Goal: Transaction & Acquisition: Purchase product/service

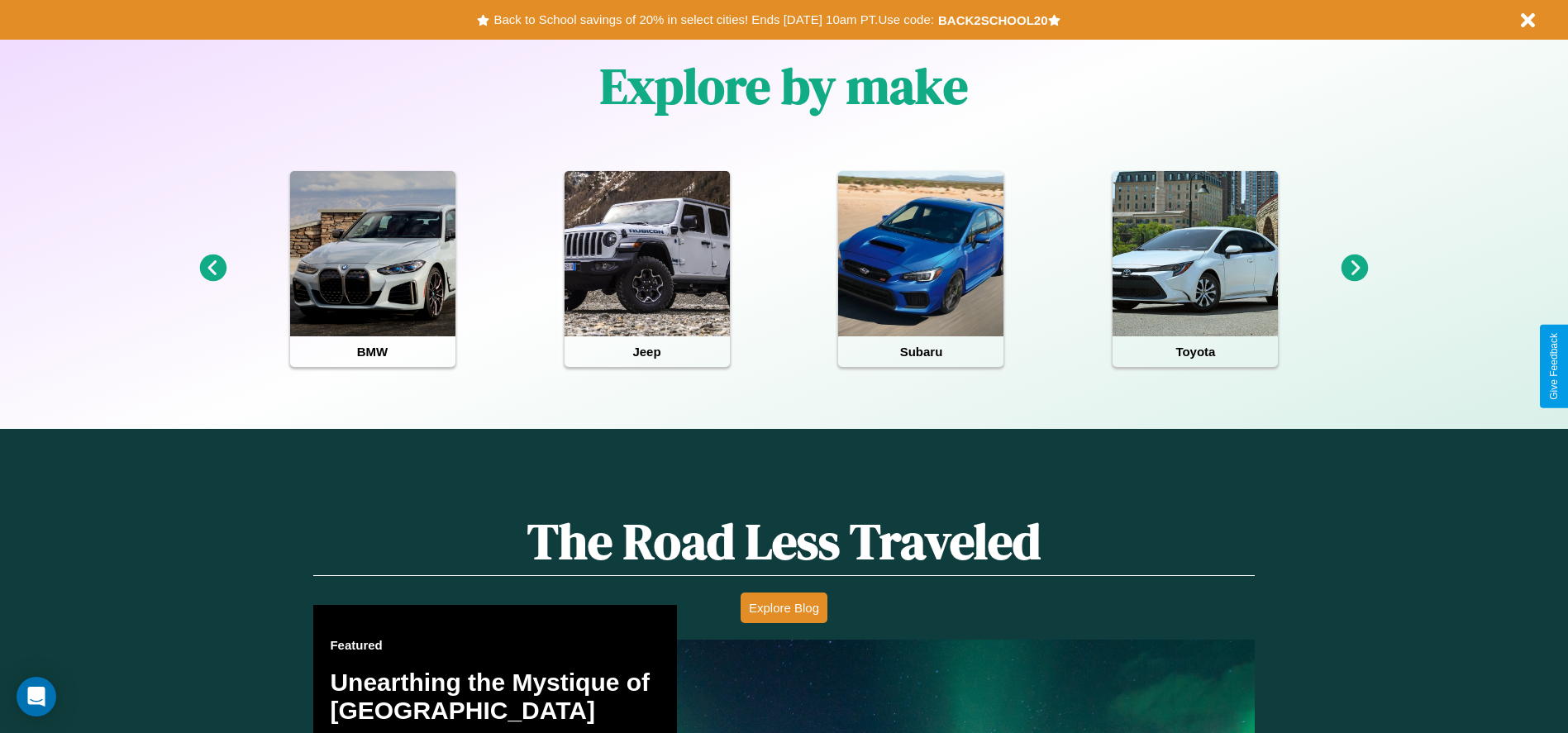
scroll to position [736, 0]
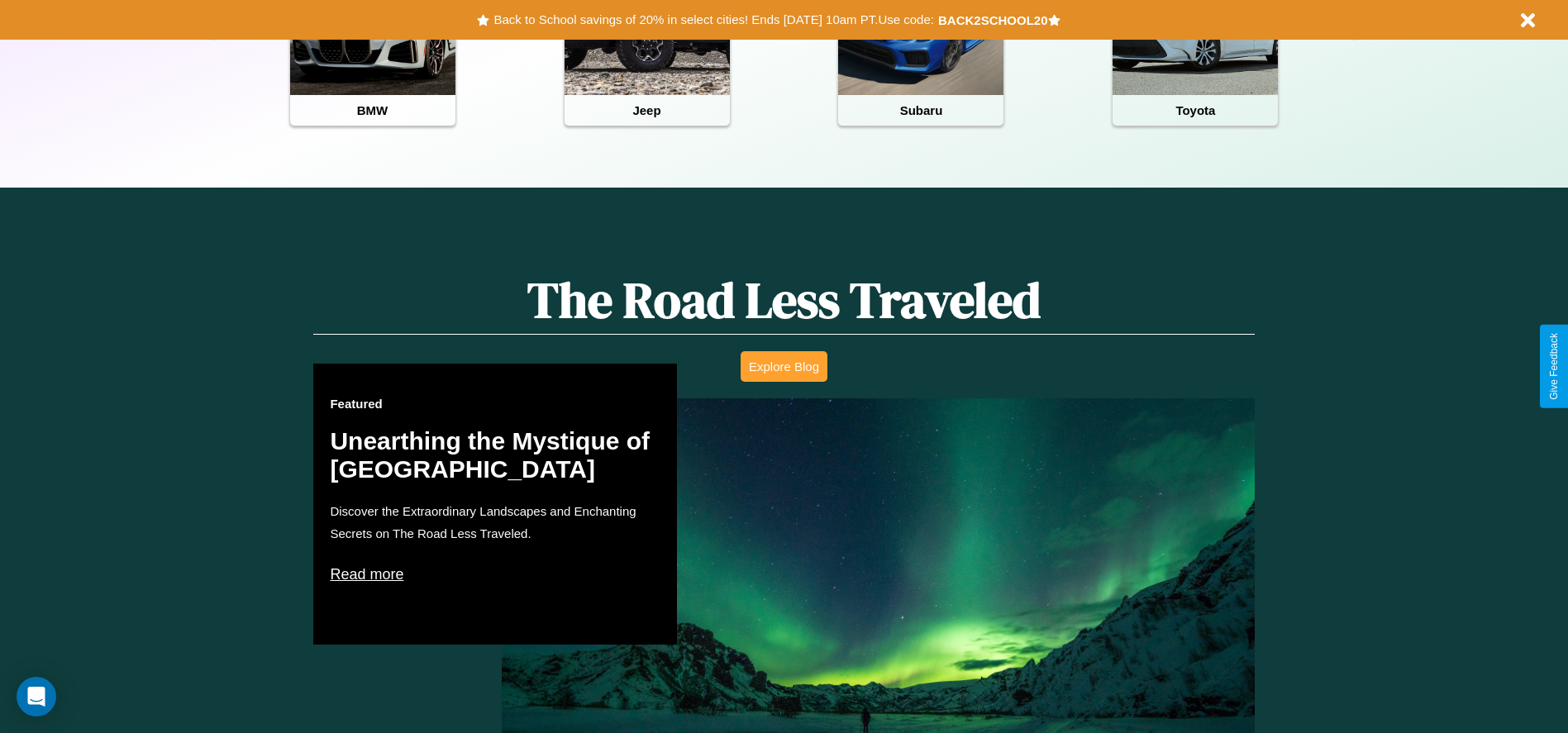
click at [783, 366] on button "Explore Blog" at bounding box center [784, 366] width 87 height 30
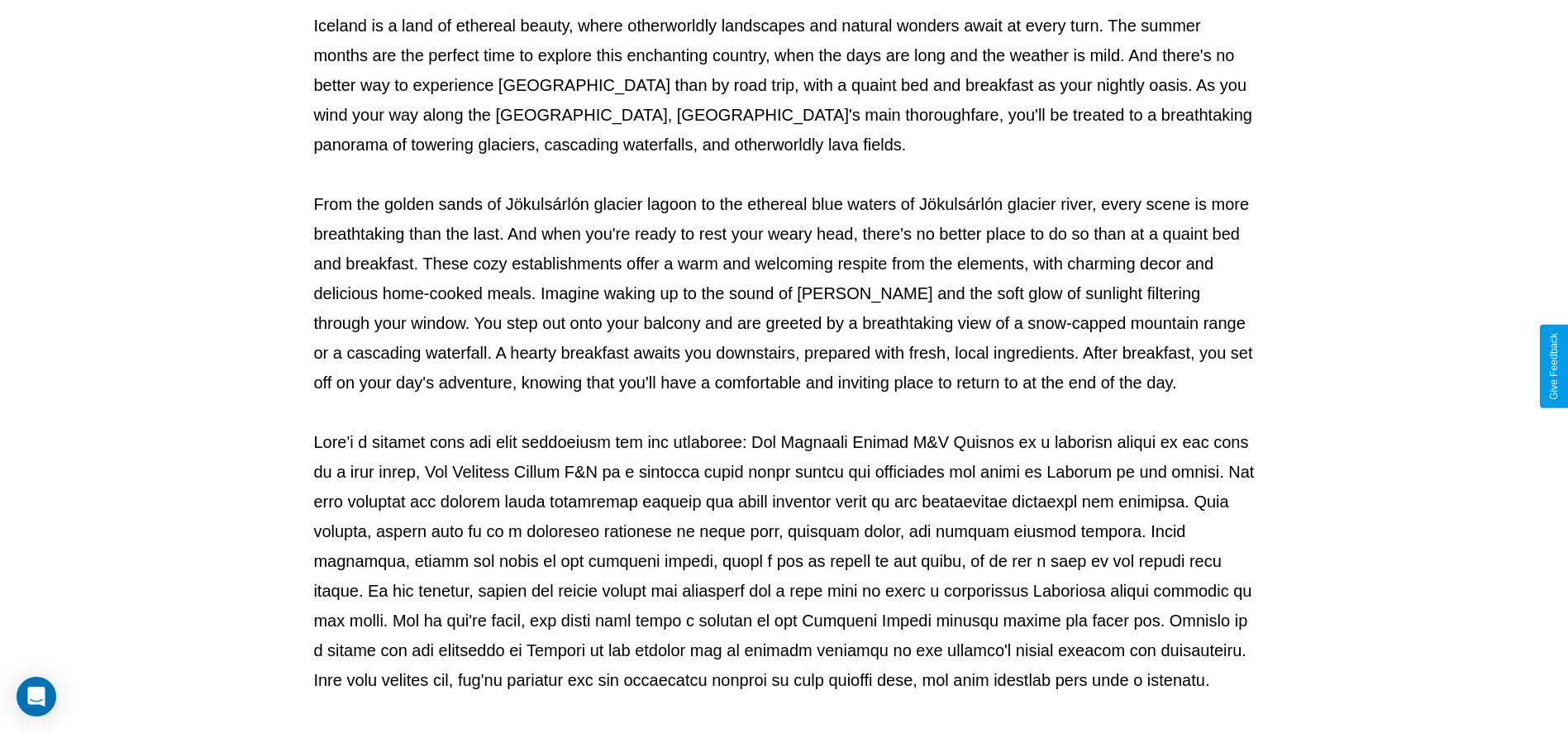
scroll to position [548, 0]
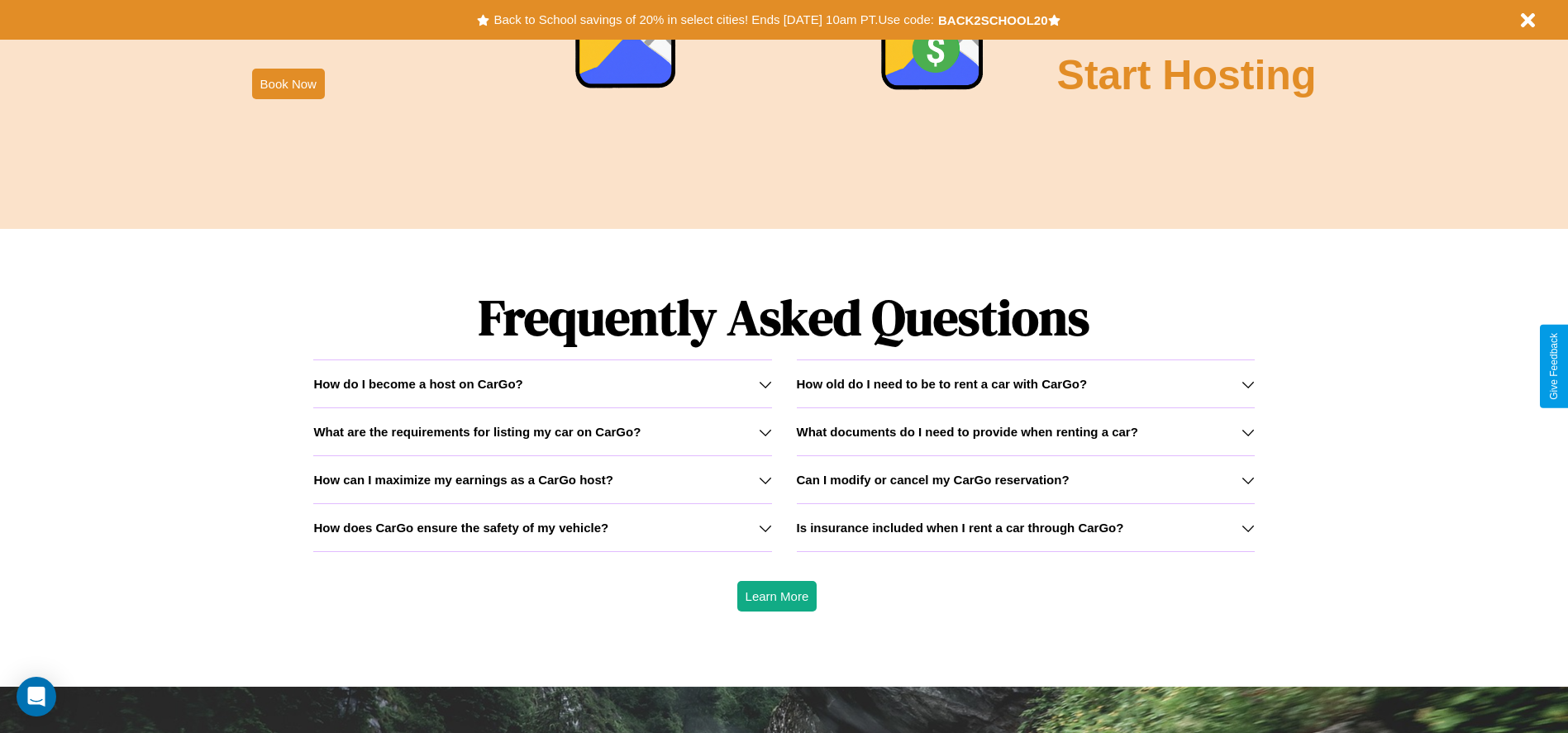
scroll to position [2371, 0]
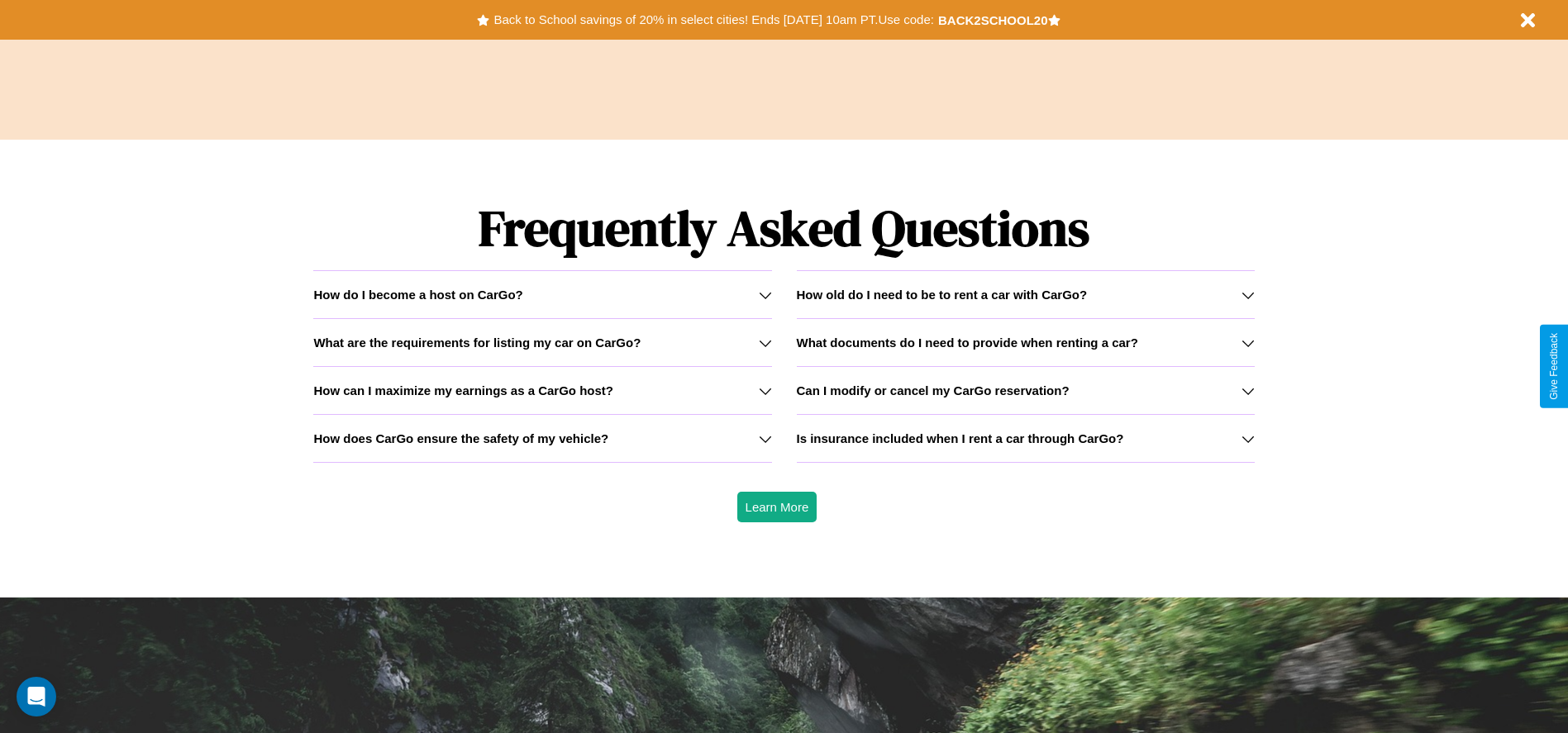
click at [1025, 438] on h3 "Is insurance included when I rent a car through CarGo?" at bounding box center [960, 439] width 327 height 14
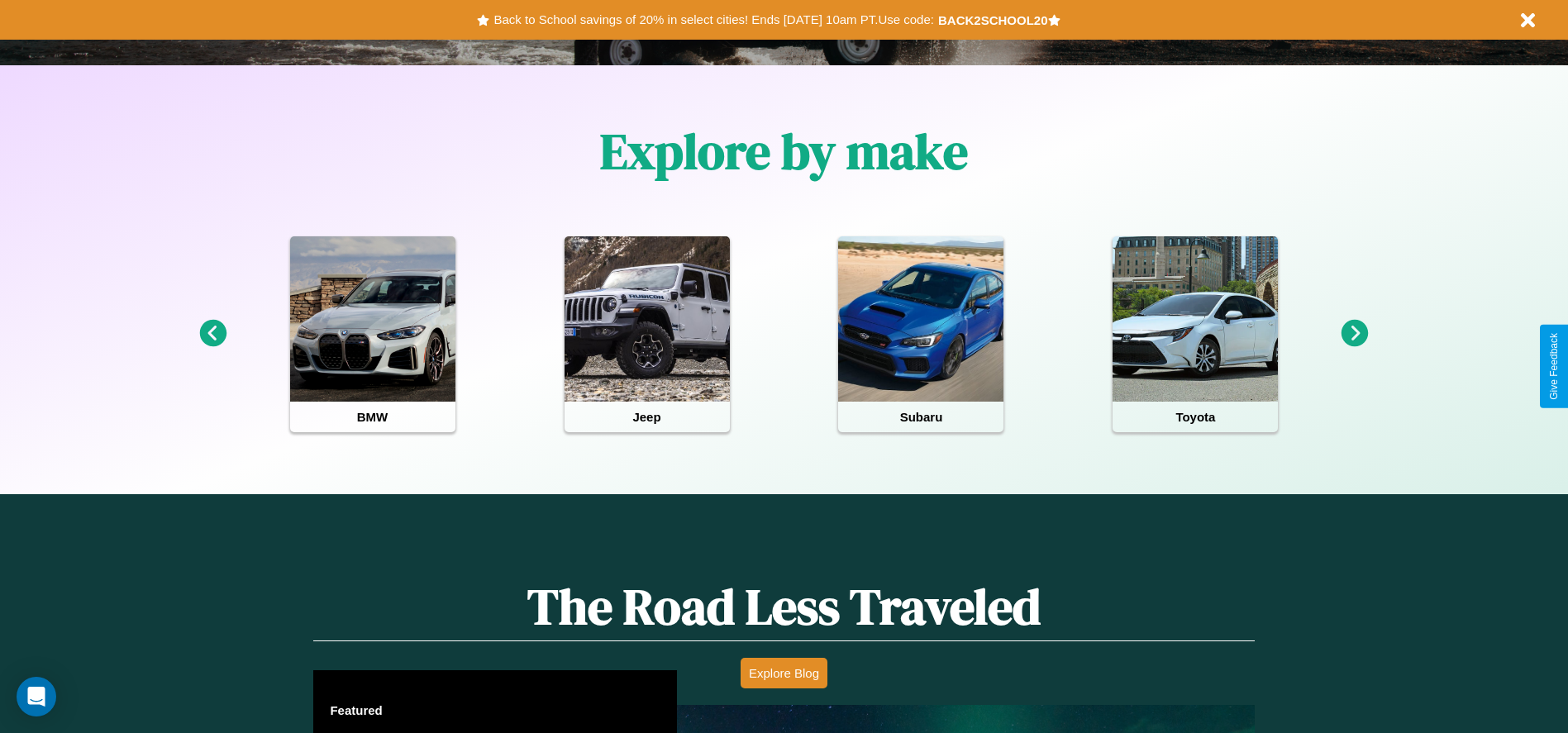
scroll to position [343, 0]
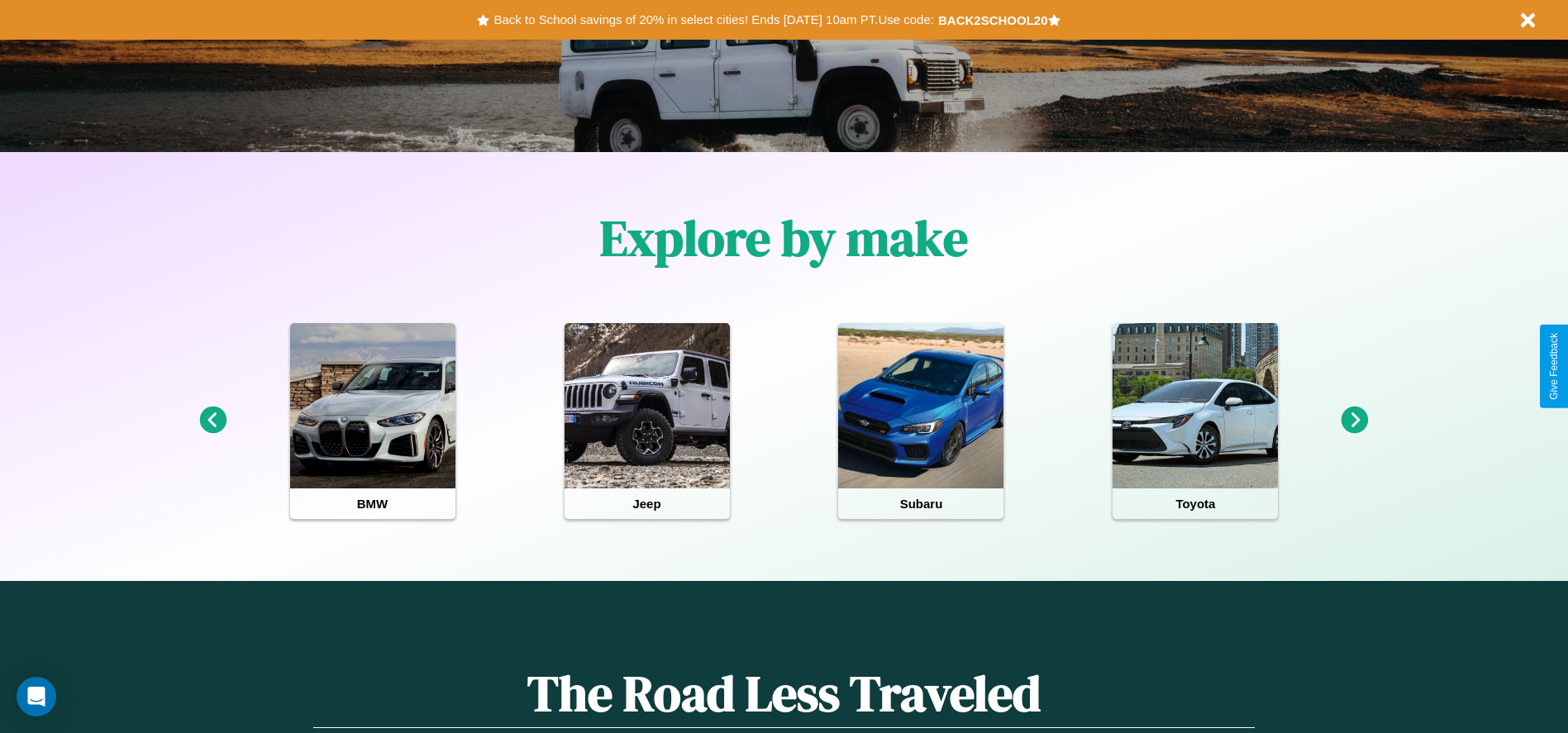
click at [212, 420] on icon at bounding box center [213, 420] width 28 height 28
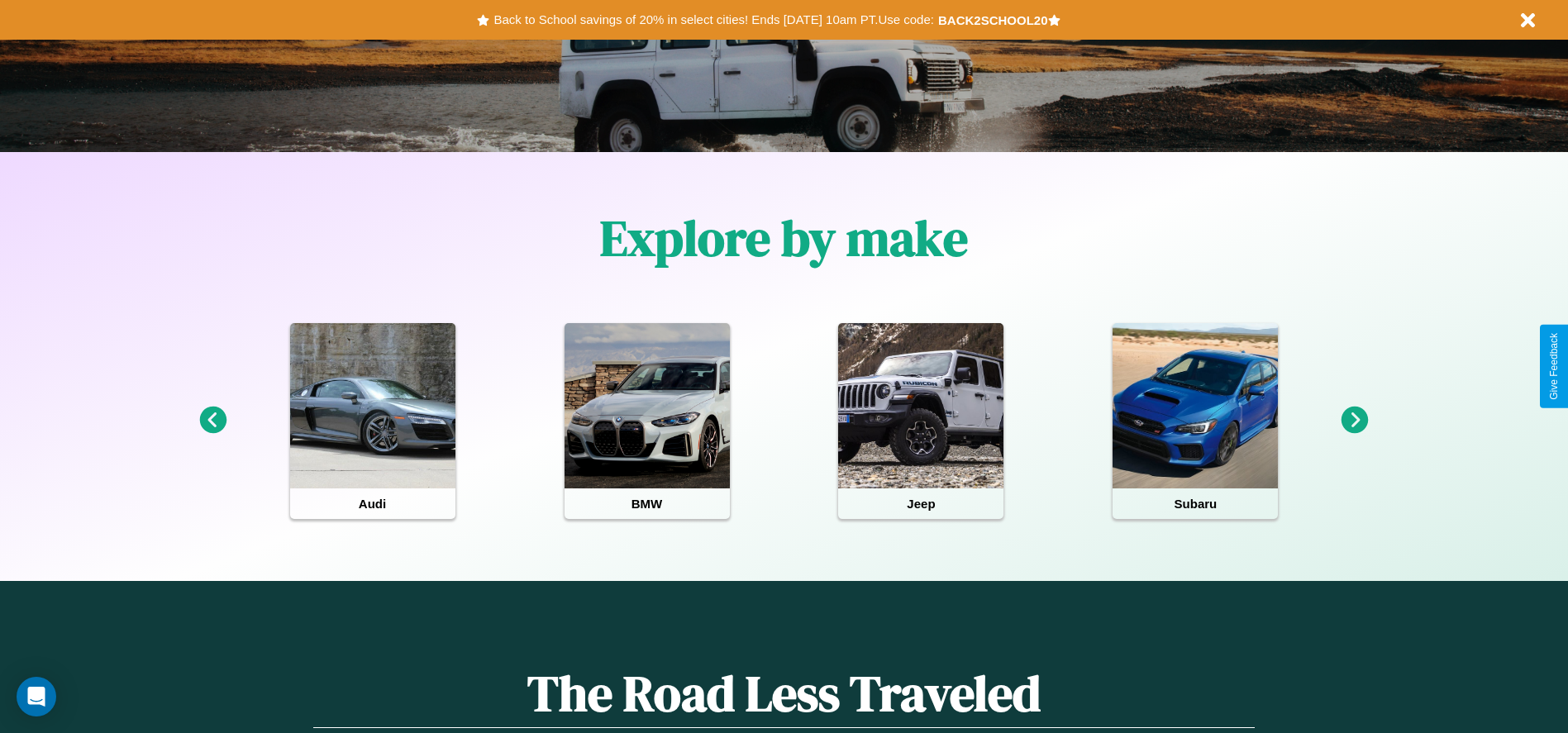
click at [1355, 420] on icon at bounding box center [1356, 420] width 28 height 28
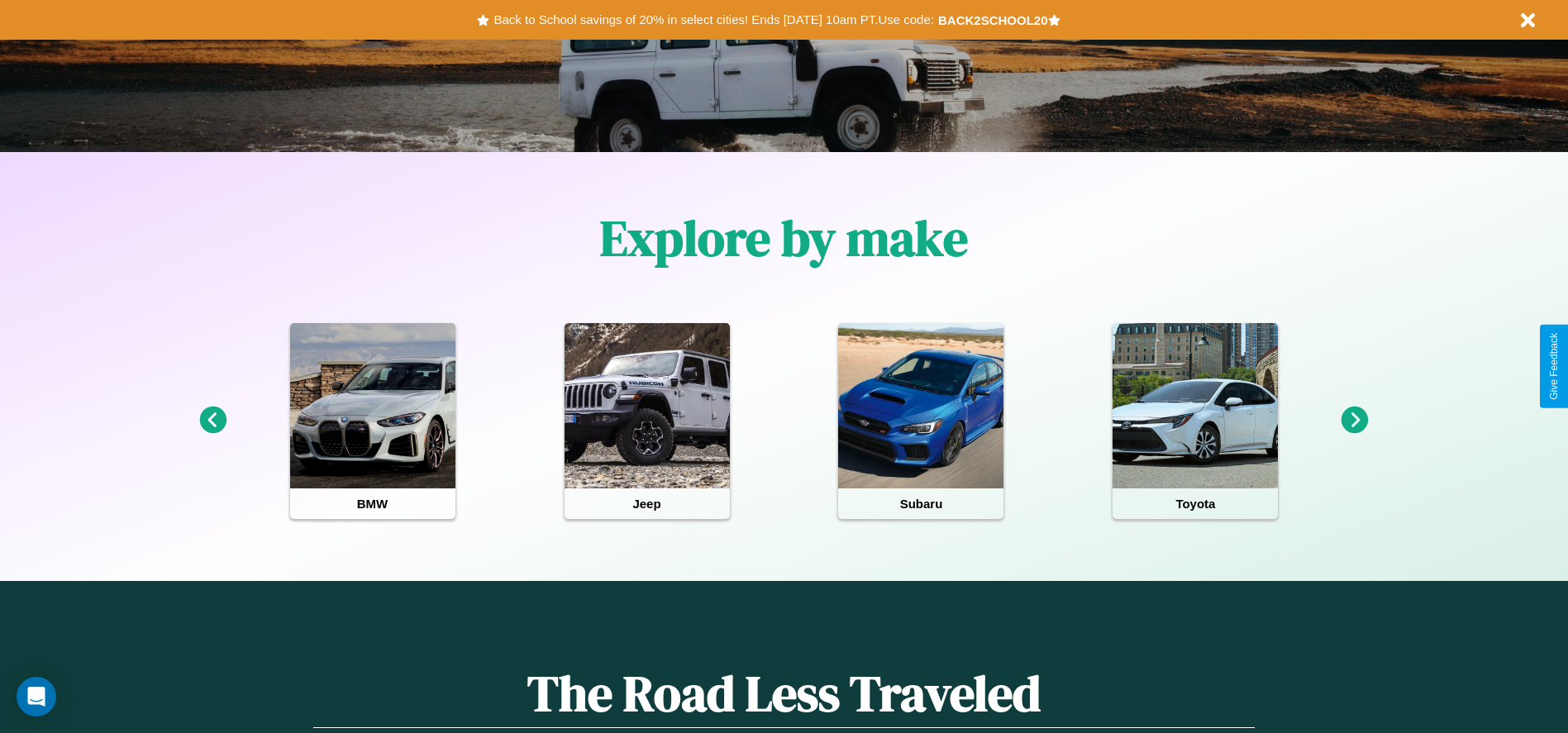
click at [1355, 420] on icon at bounding box center [1356, 420] width 28 height 28
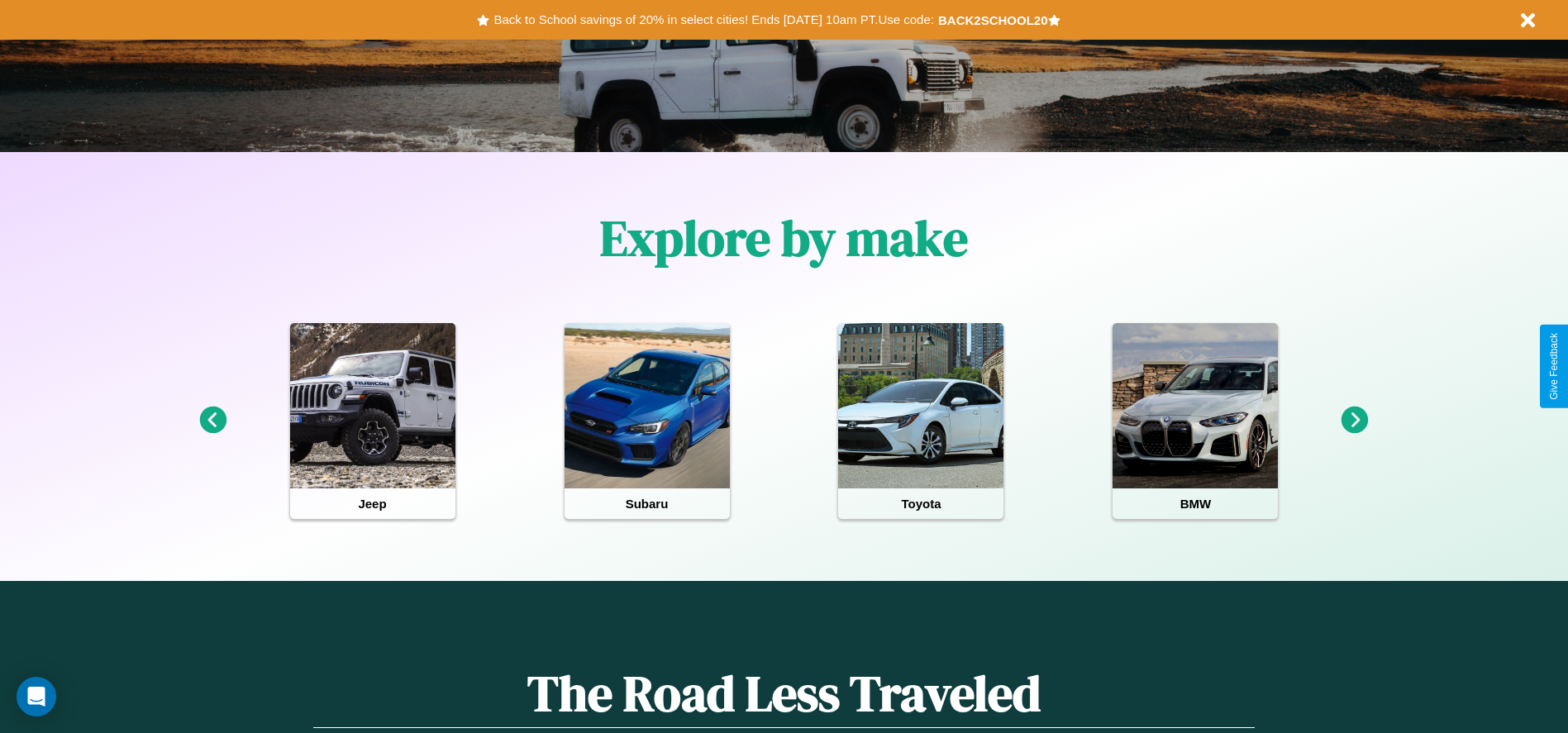
click at [212, 420] on icon at bounding box center [213, 420] width 28 height 28
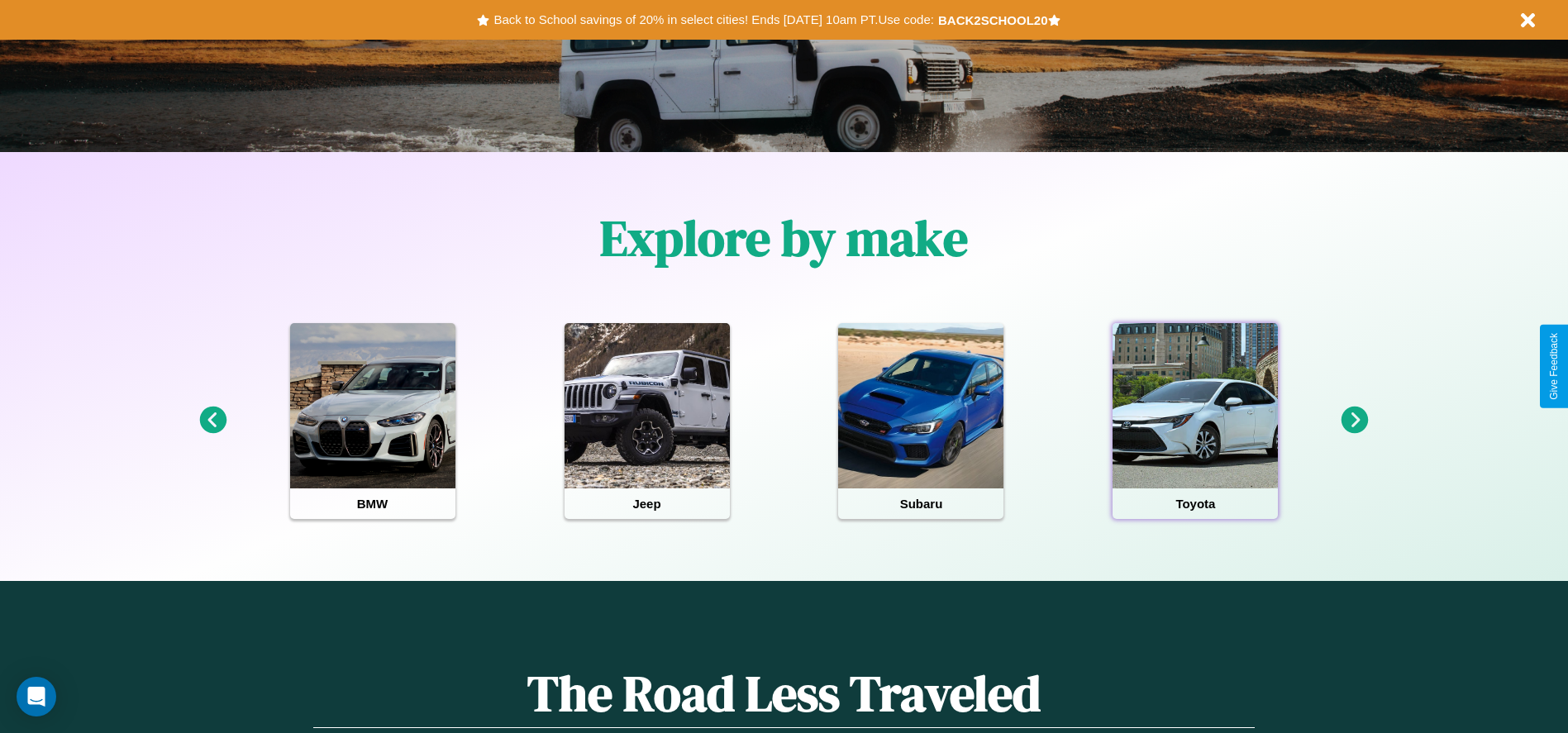
click at [1195, 420] on div at bounding box center [1194, 405] width 165 height 165
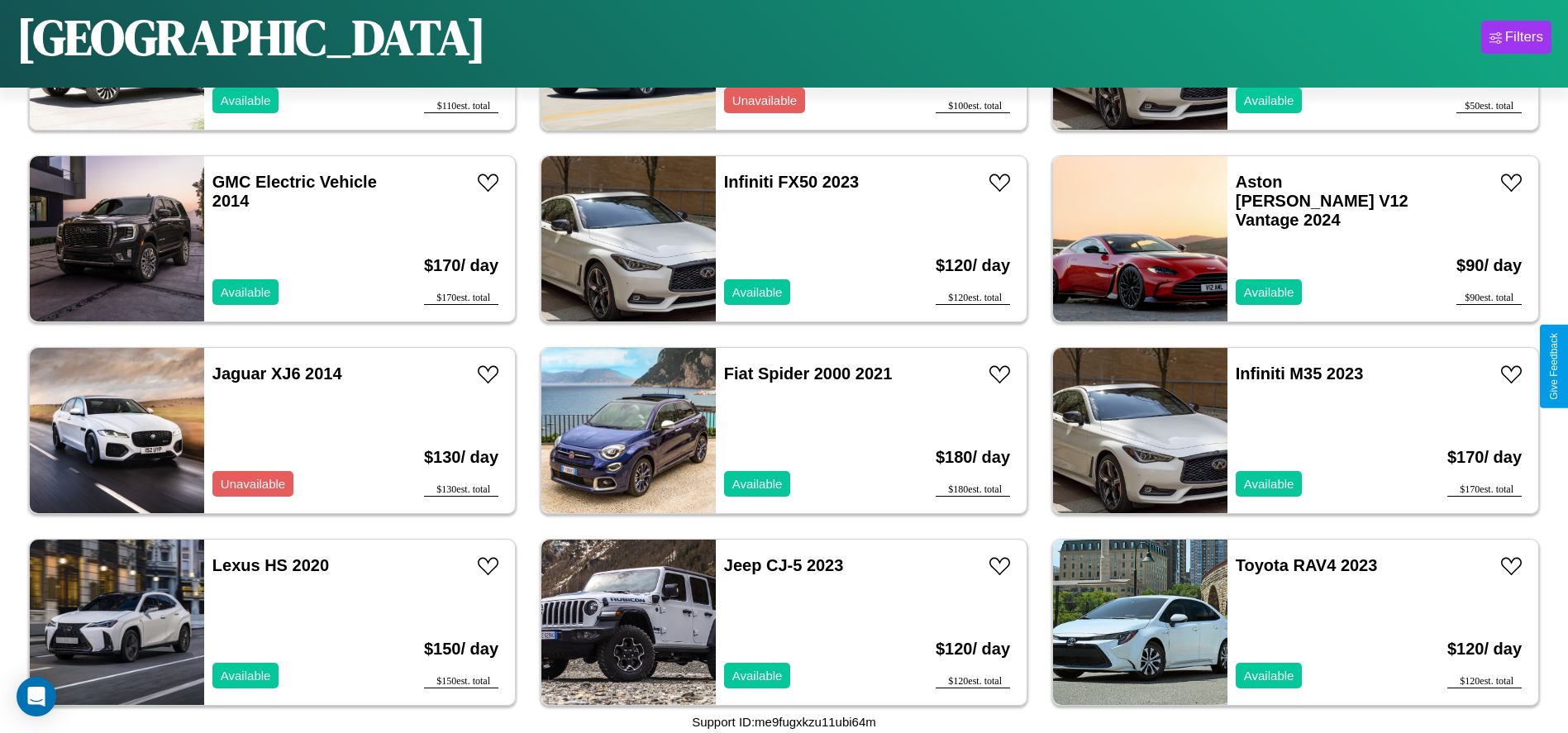
scroll to position [376, 0]
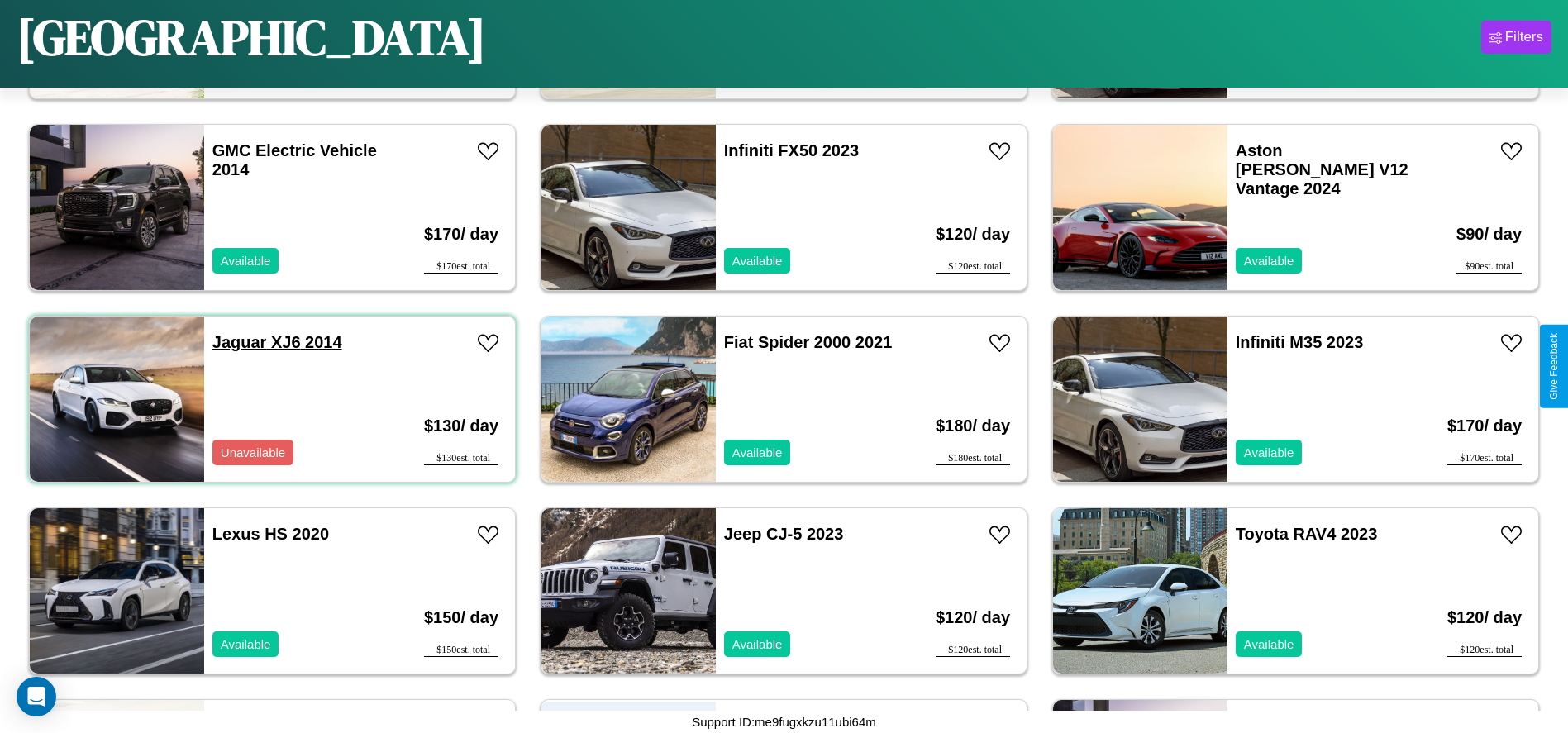
click at [237, 342] on link "Jaguar XJ6 2014" at bounding box center [277, 342] width 130 height 18
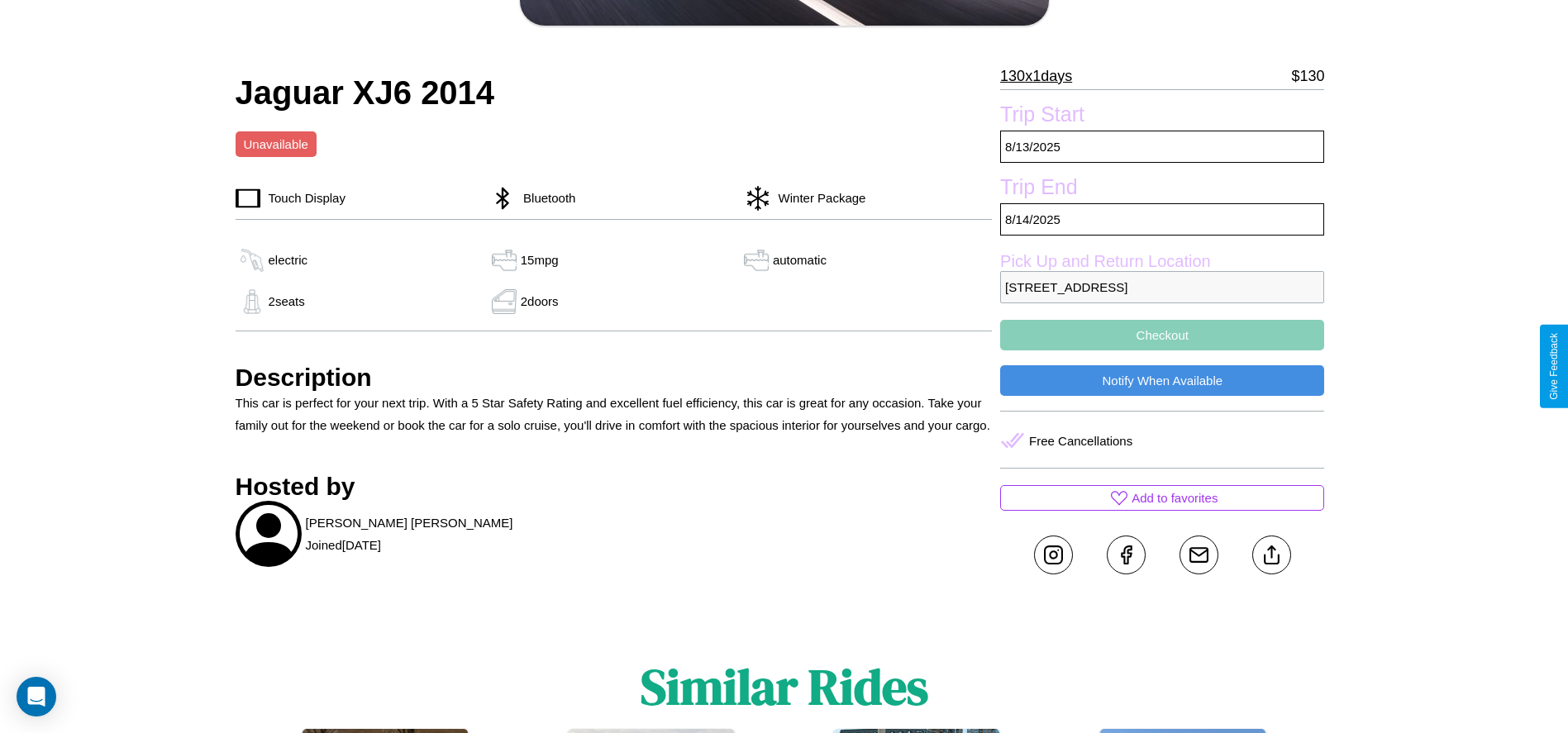
scroll to position [591, 0]
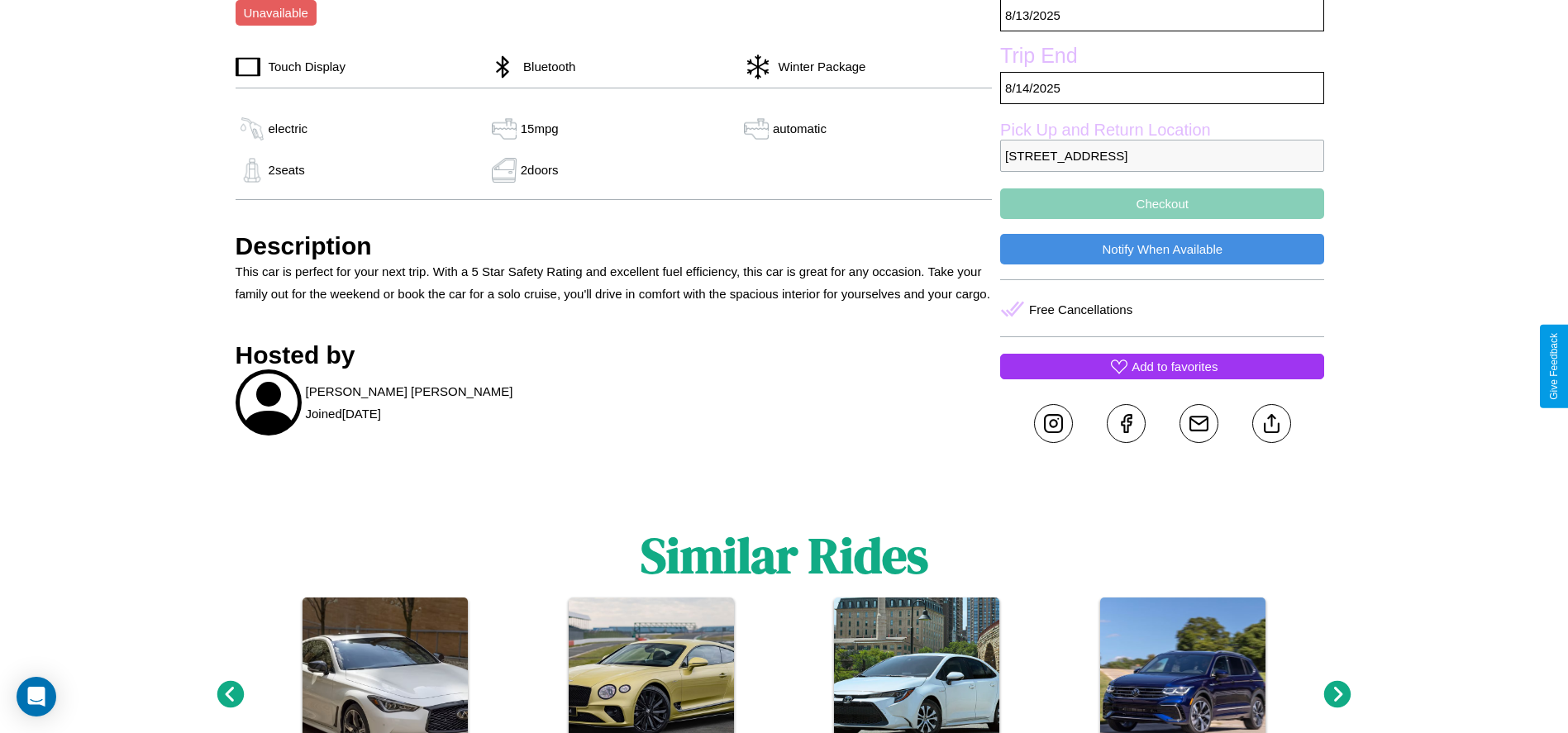
click at [1162, 366] on p "Add to favorites" at bounding box center [1174, 367] width 86 height 22
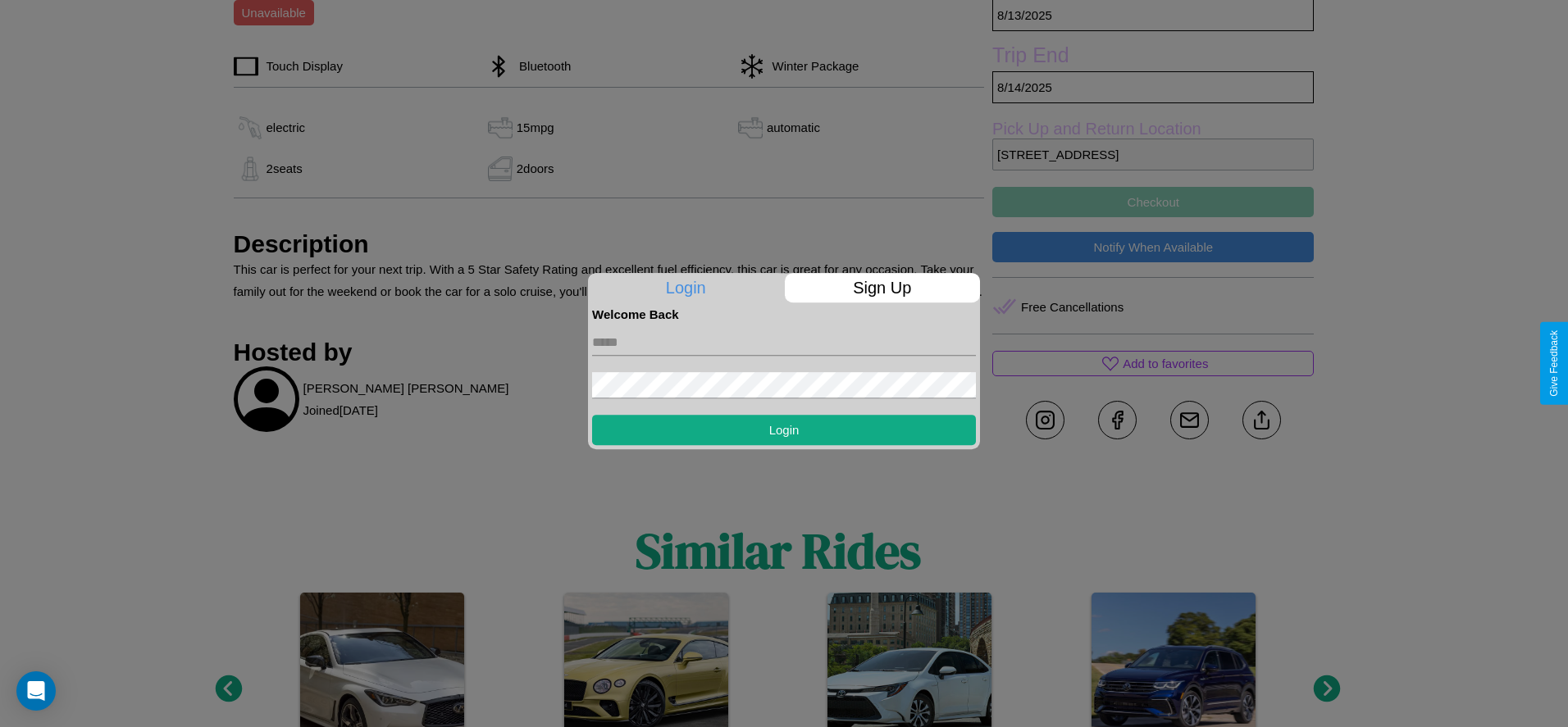
click at [882, 288] on p "Sign Up" at bounding box center [883, 288] width 196 height 29
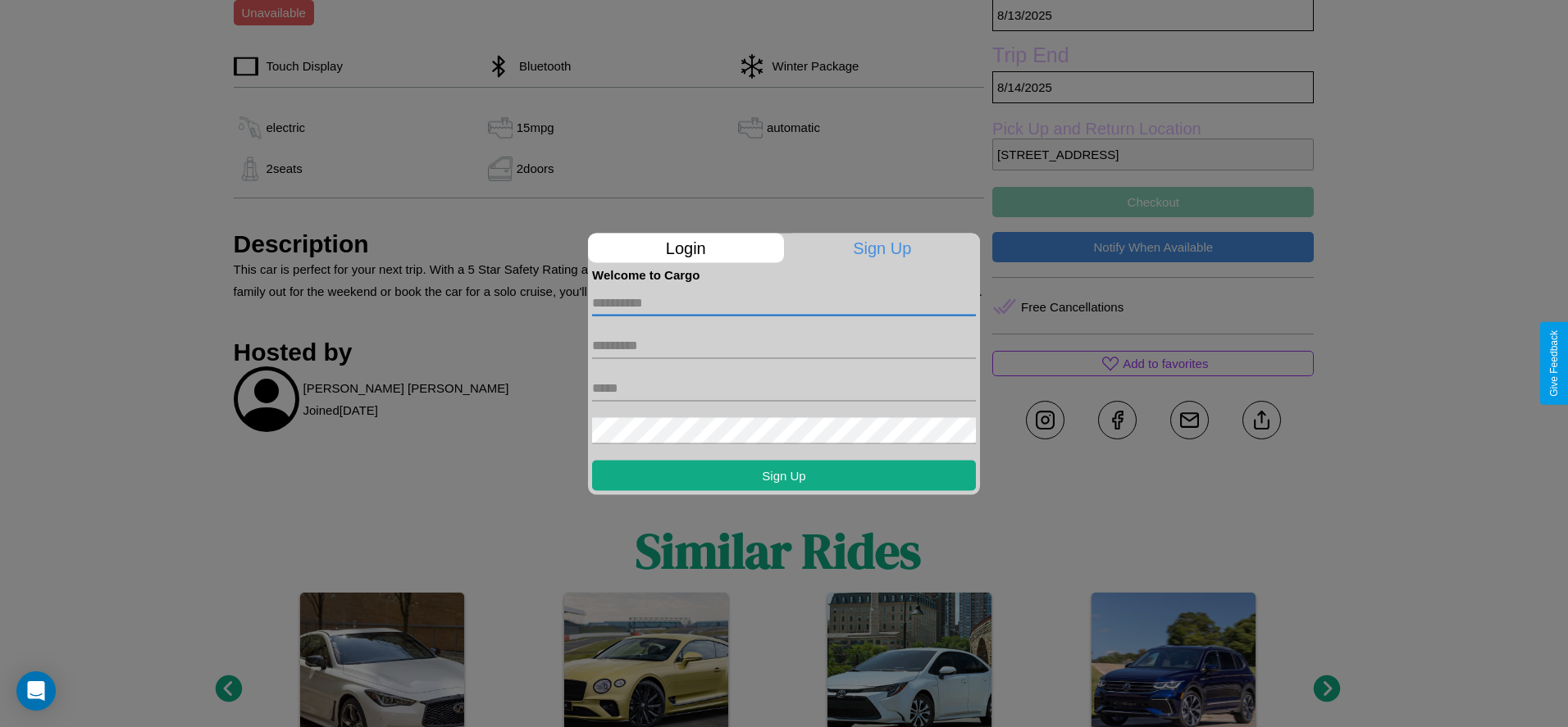
click at [784, 302] on input "text" at bounding box center [784, 302] width 384 height 27
type input "*****"
click at [784, 345] on input "text" at bounding box center [784, 345] width 384 height 27
type input "******"
click at [784, 388] on input "text" at bounding box center [784, 387] width 384 height 27
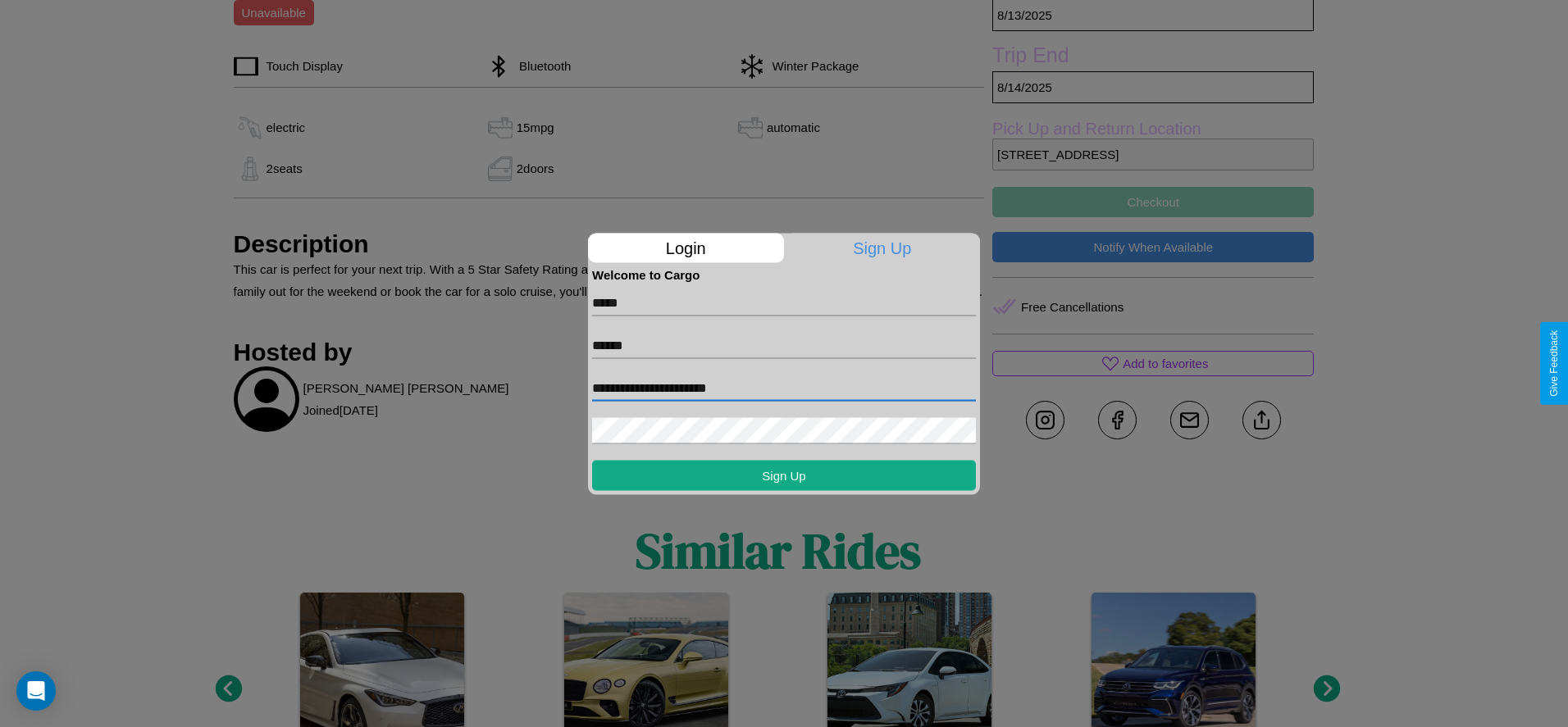
type input "**********"
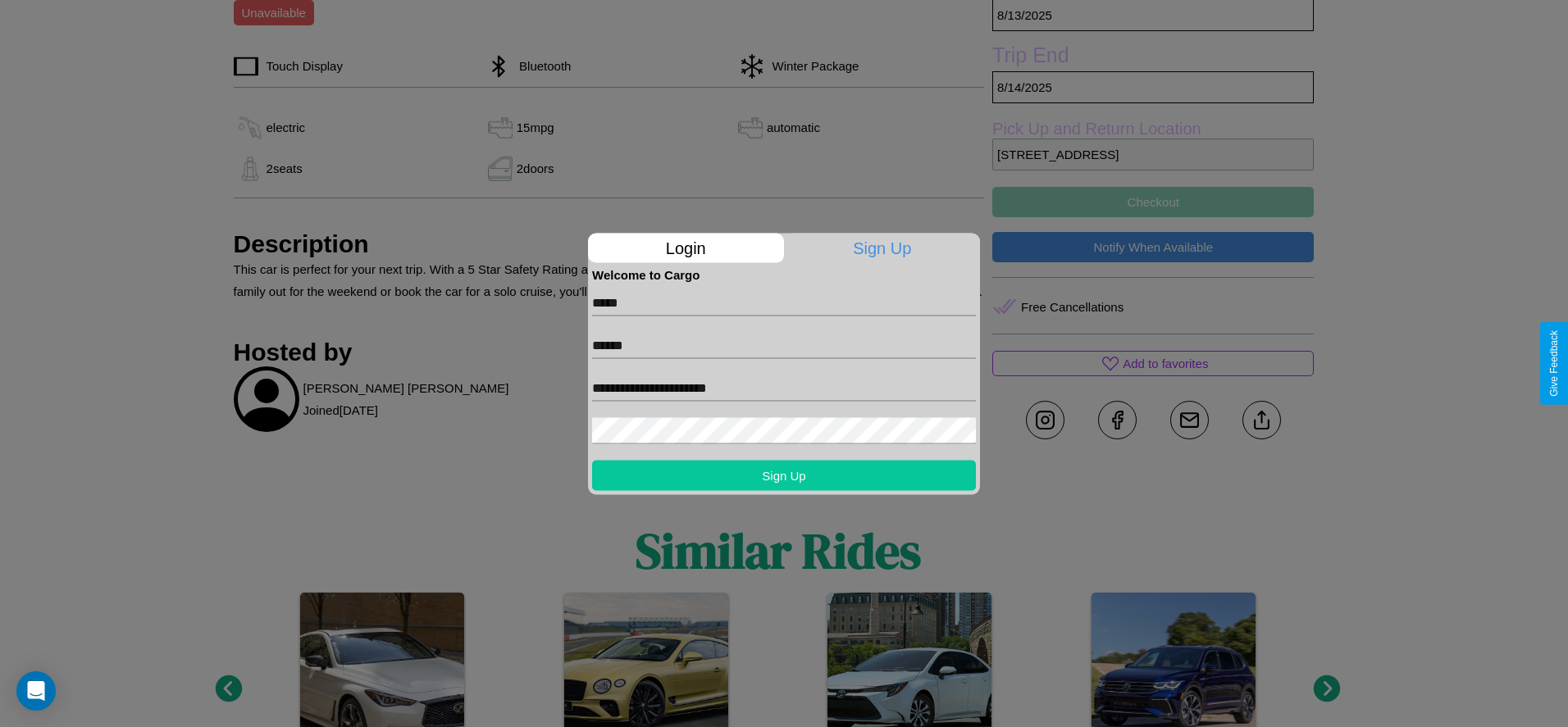
click at [784, 474] on button "Sign Up" at bounding box center [784, 474] width 384 height 30
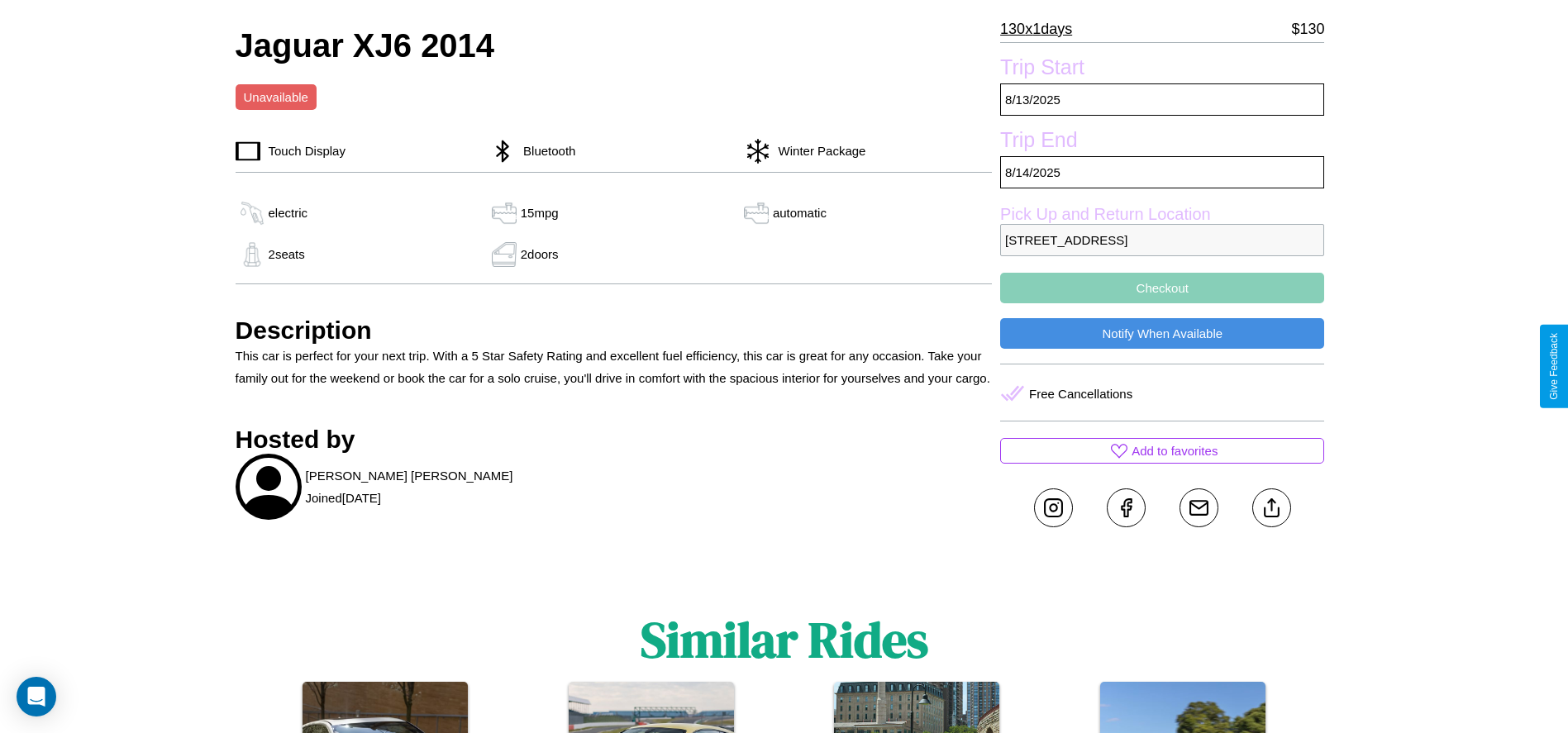
scroll to position [428, 0]
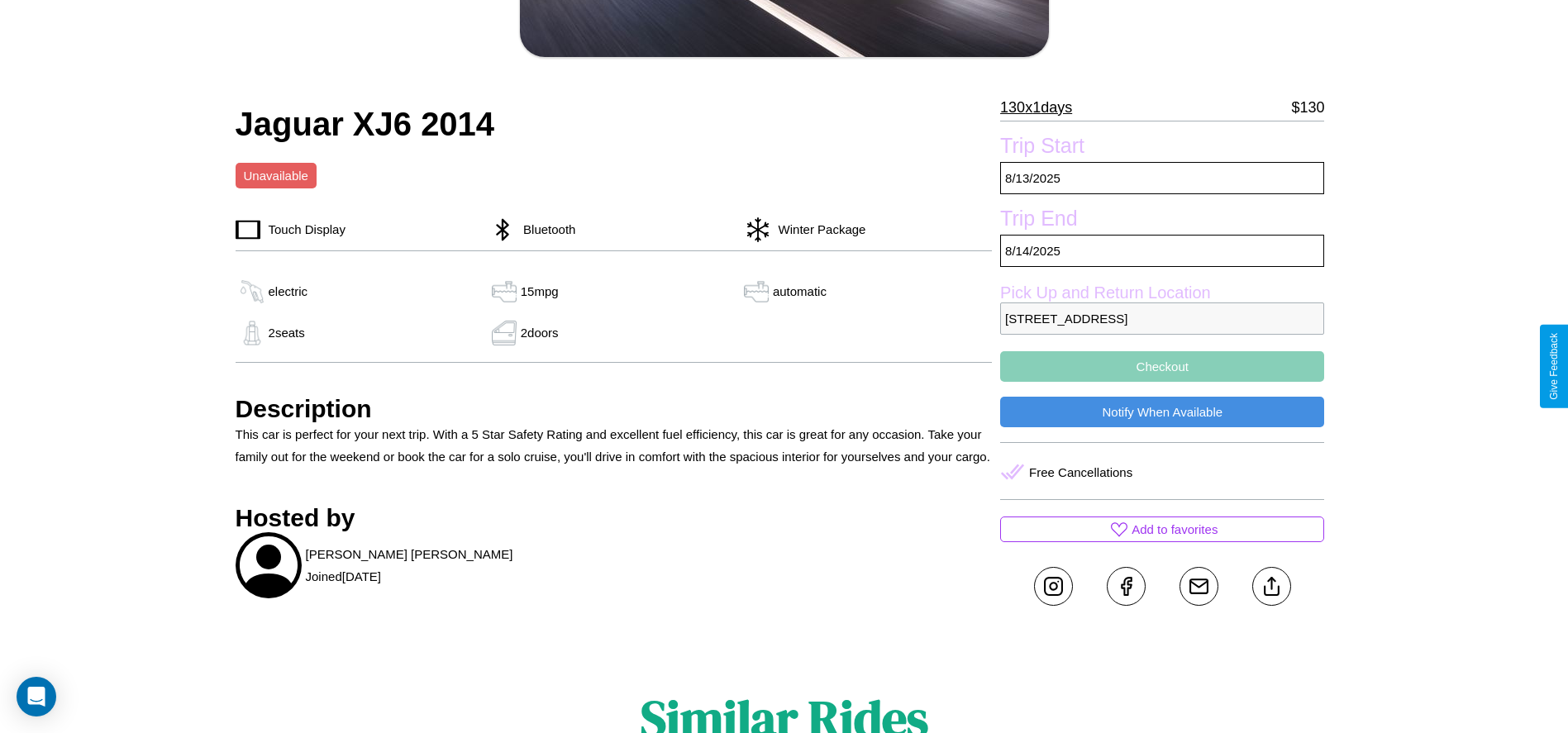
click at [1162, 366] on button "Checkout" at bounding box center [1161, 366] width 324 height 30
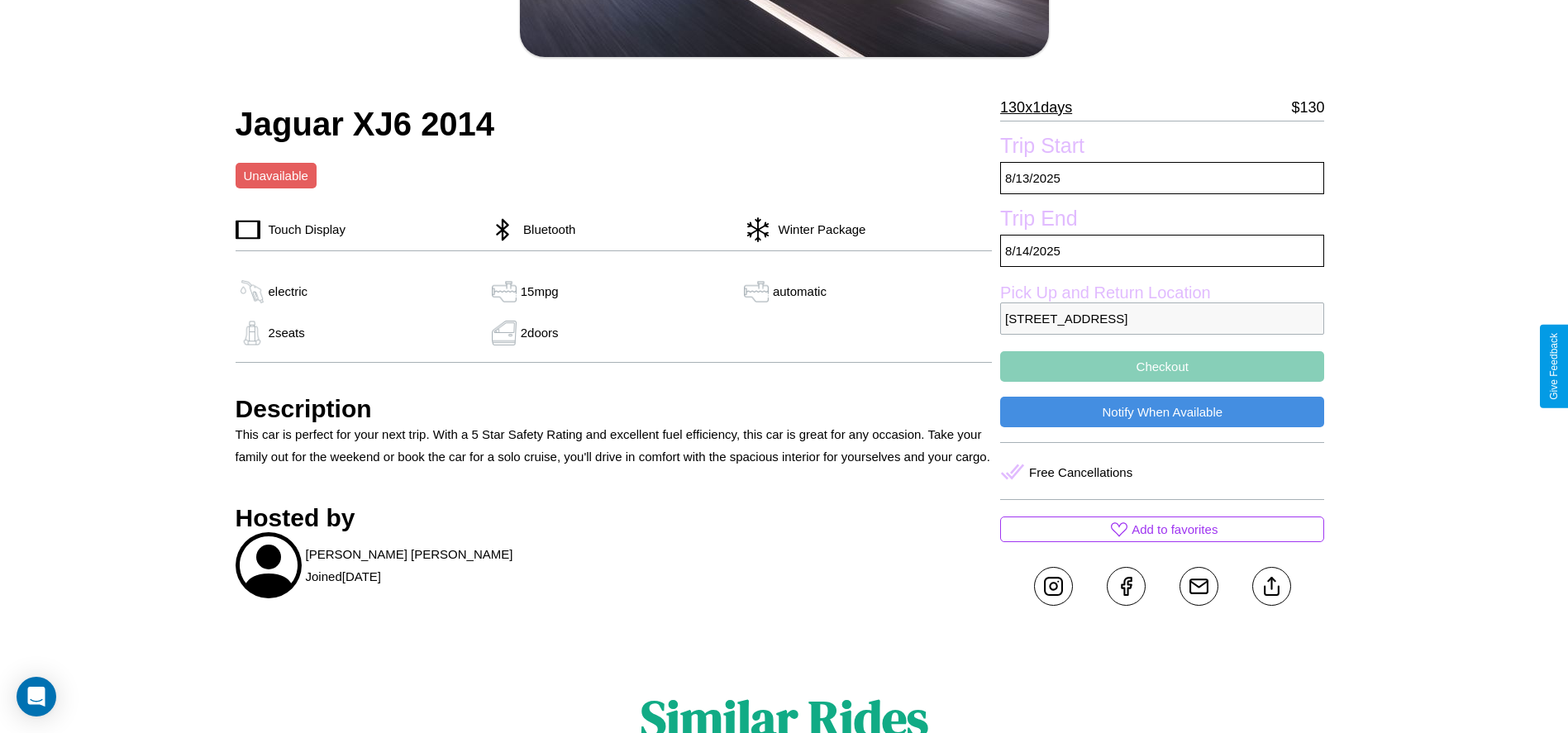
click at [1162, 366] on button "Checkout" at bounding box center [1161, 366] width 324 height 30
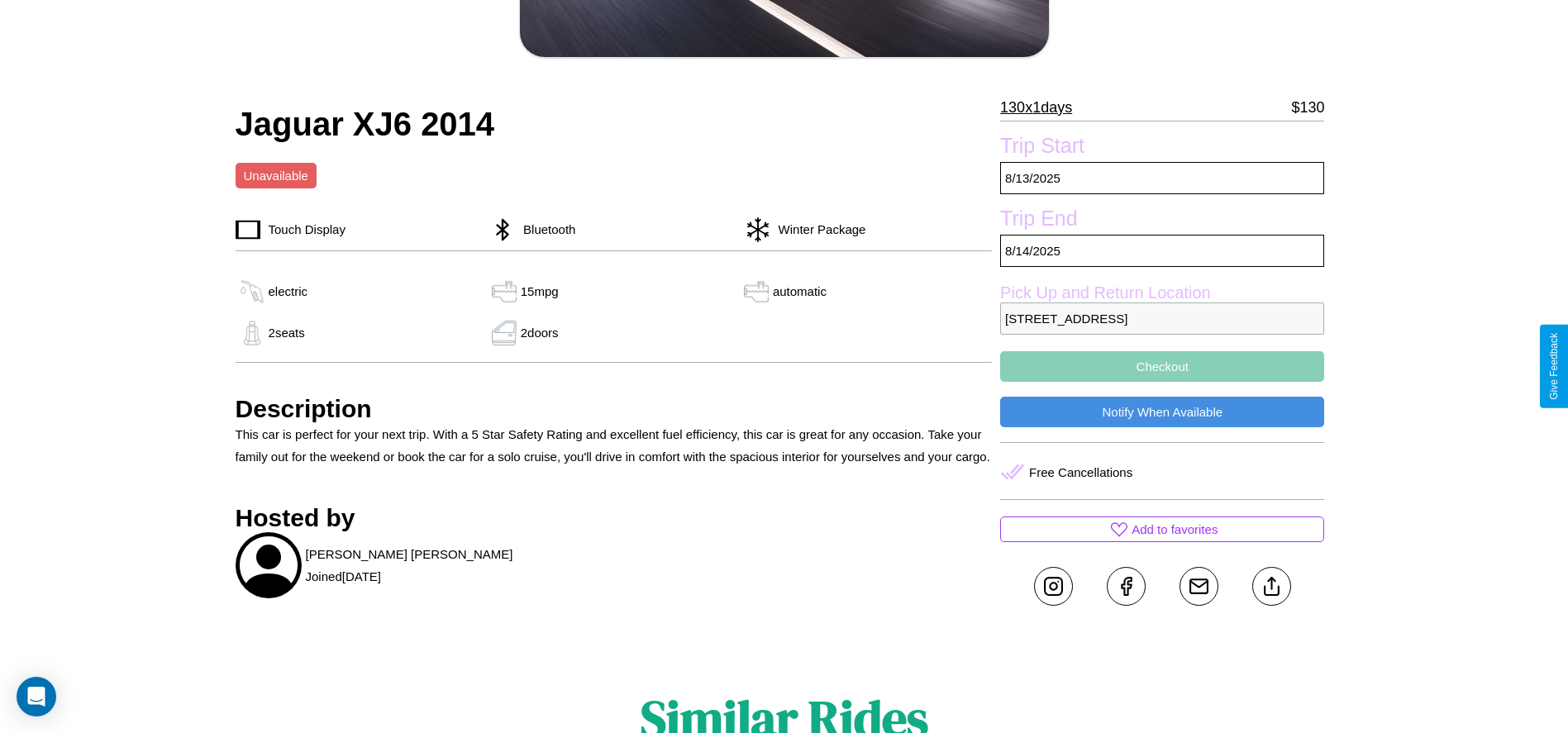
click at [1162, 366] on button "Checkout" at bounding box center [1161, 366] width 324 height 30
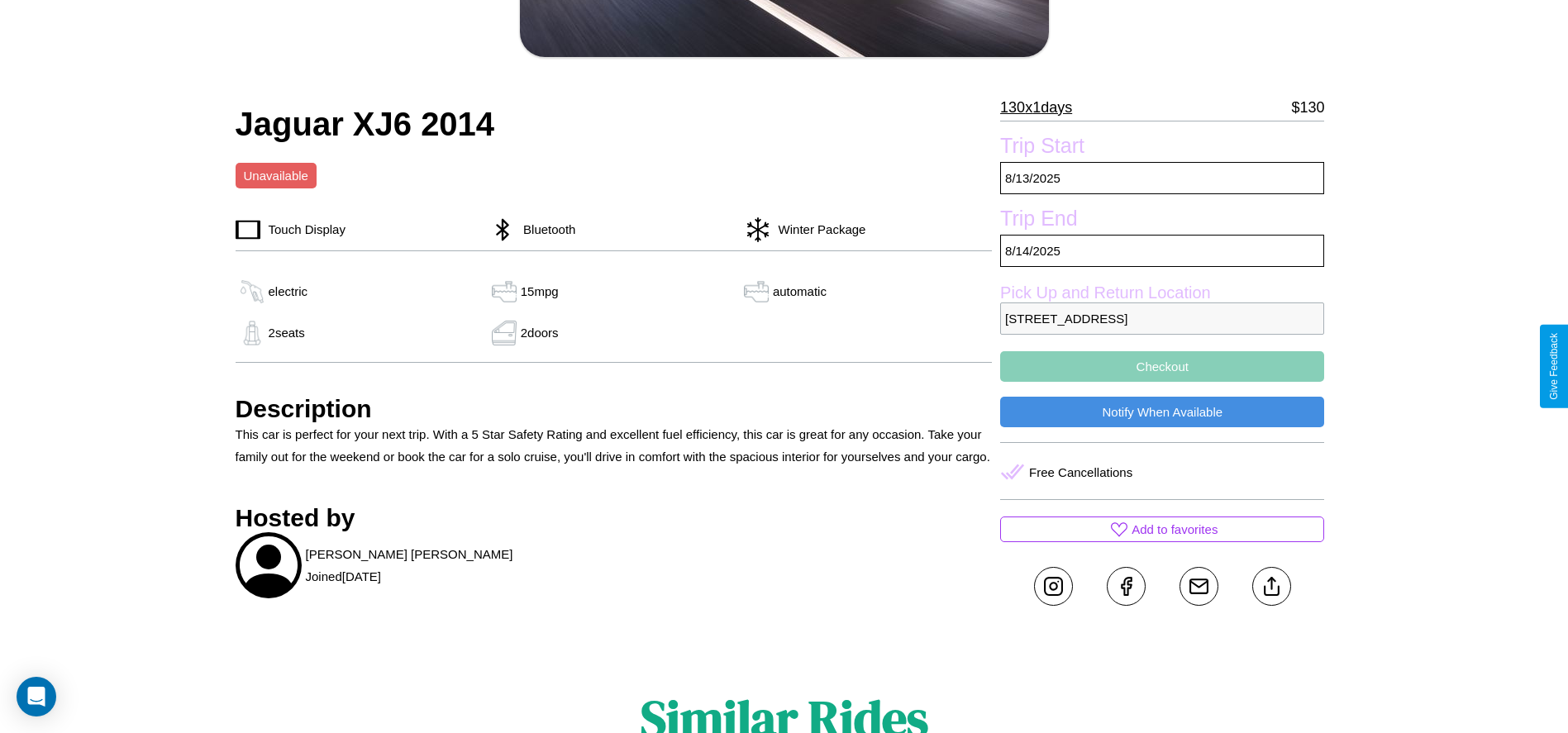
click at [1162, 366] on button "Checkout" at bounding box center [1161, 366] width 324 height 30
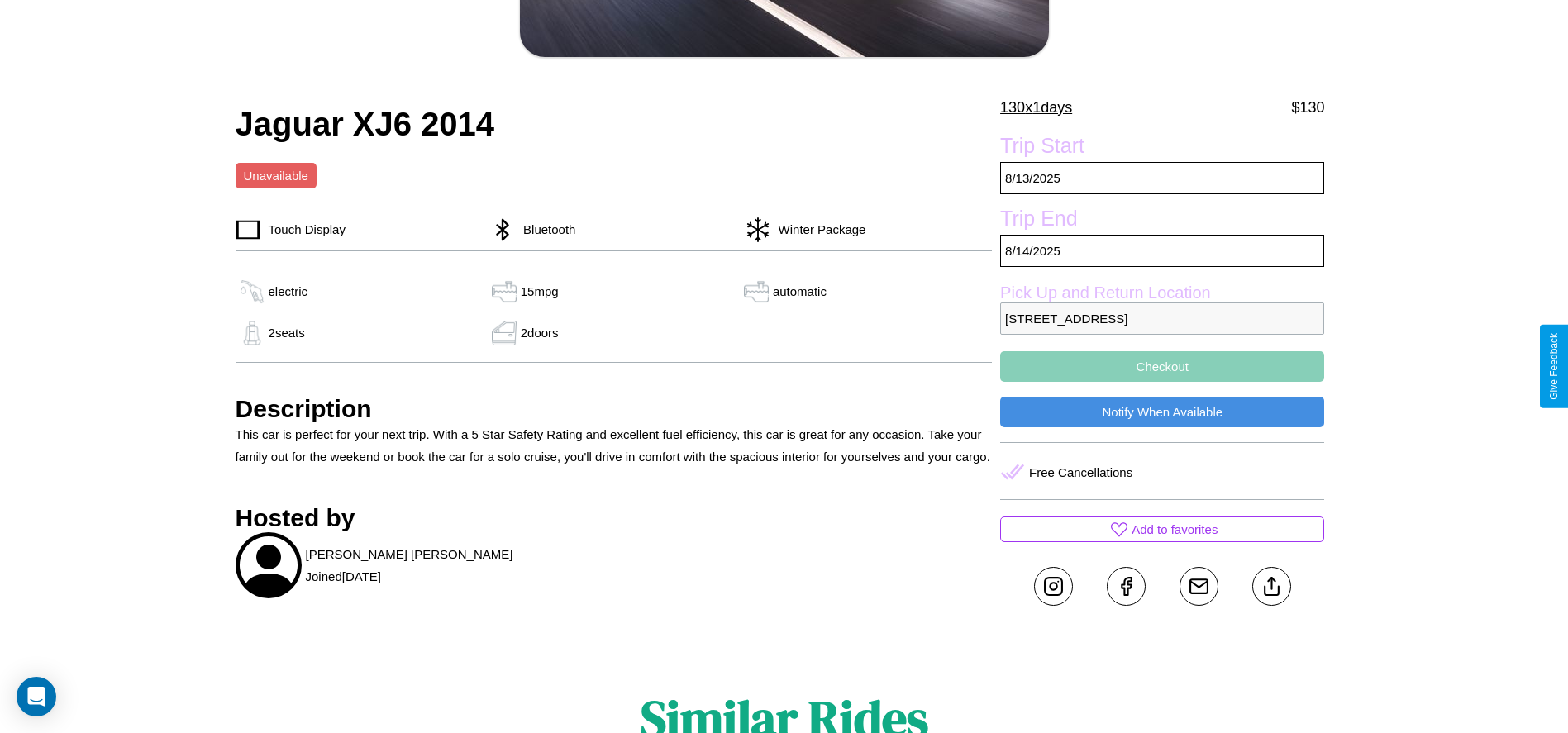
click at [1162, 366] on button "Checkout" at bounding box center [1161, 366] width 324 height 30
